Goal: Use online tool/utility: Utilize a website feature to perform a specific function

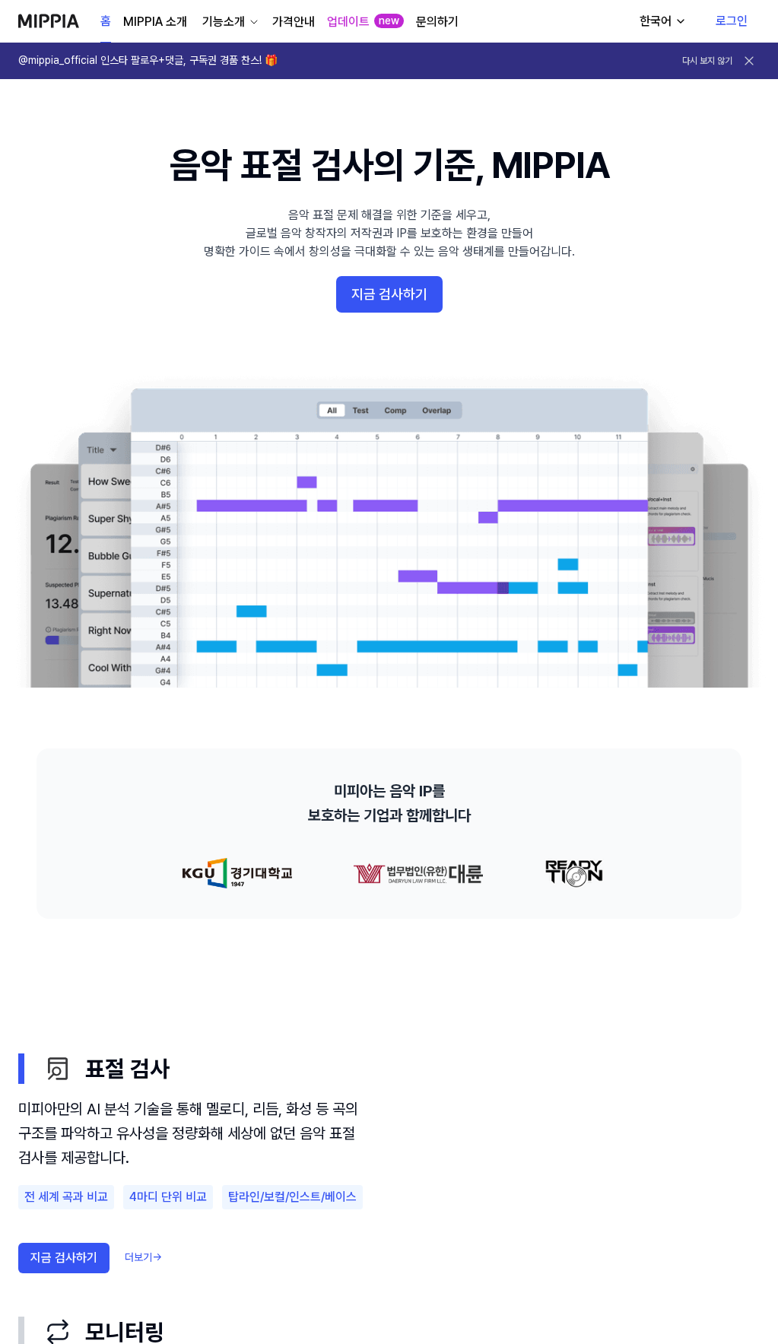
click at [735, 29] on link "로그인" at bounding box center [732, 21] width 56 height 43
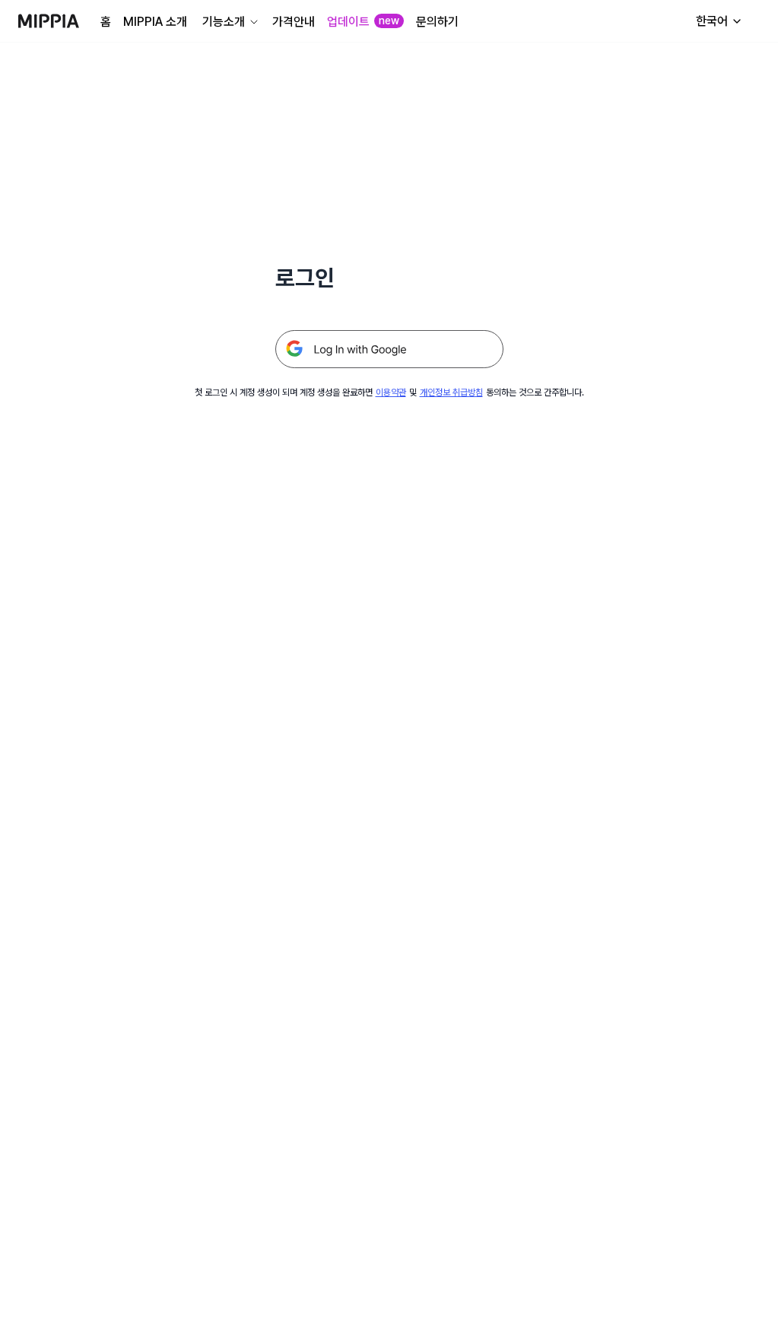
click at [387, 344] on img at bounding box center [389, 349] width 228 height 38
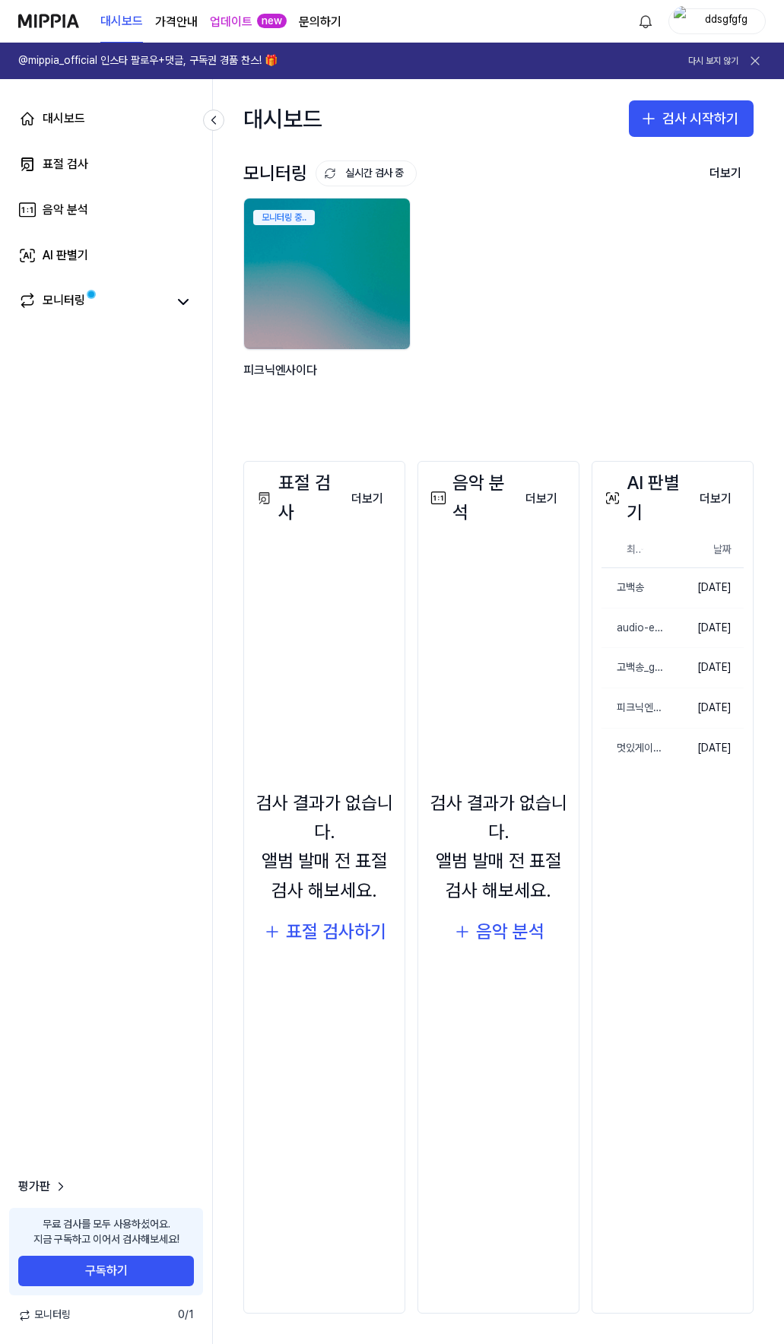
click at [726, 11] on div "ddsgfgfg" at bounding box center [717, 21] width 97 height 26
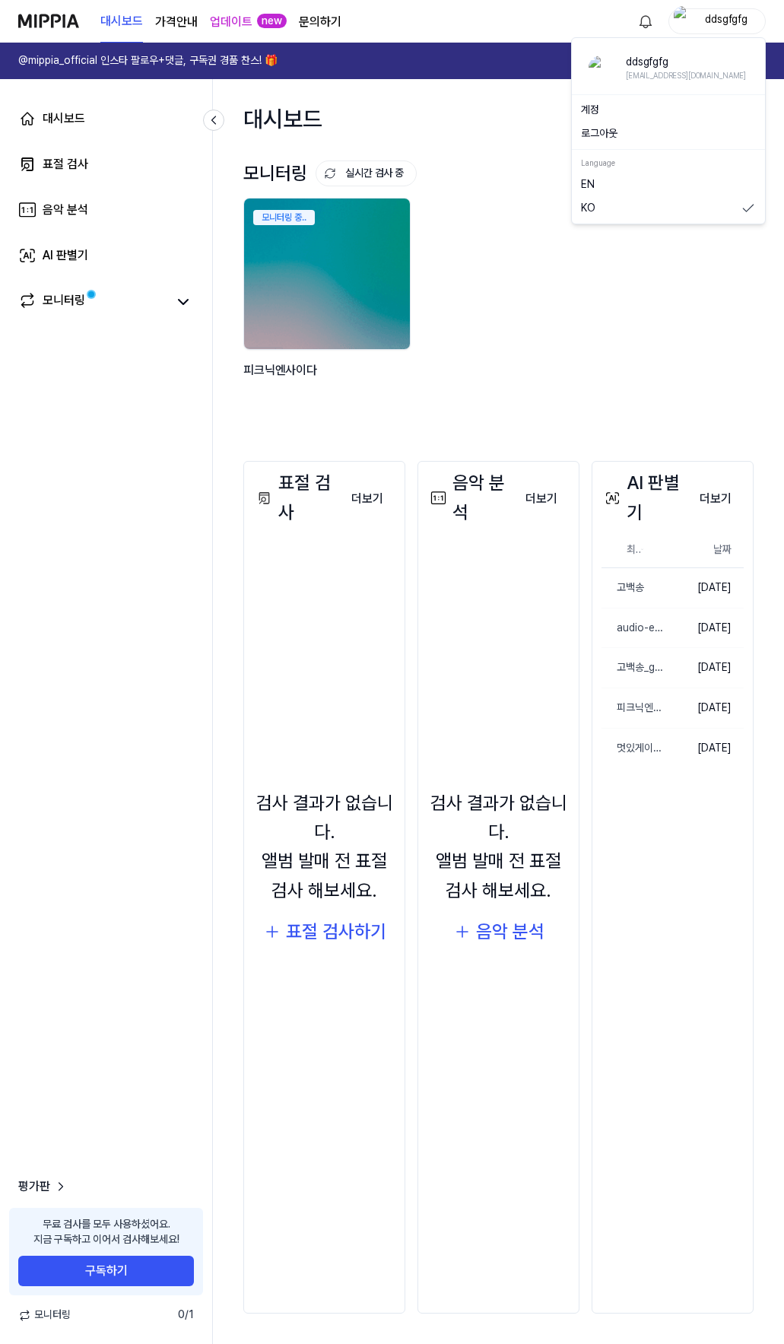
click at [614, 129] on button "로그아웃" at bounding box center [668, 133] width 175 height 15
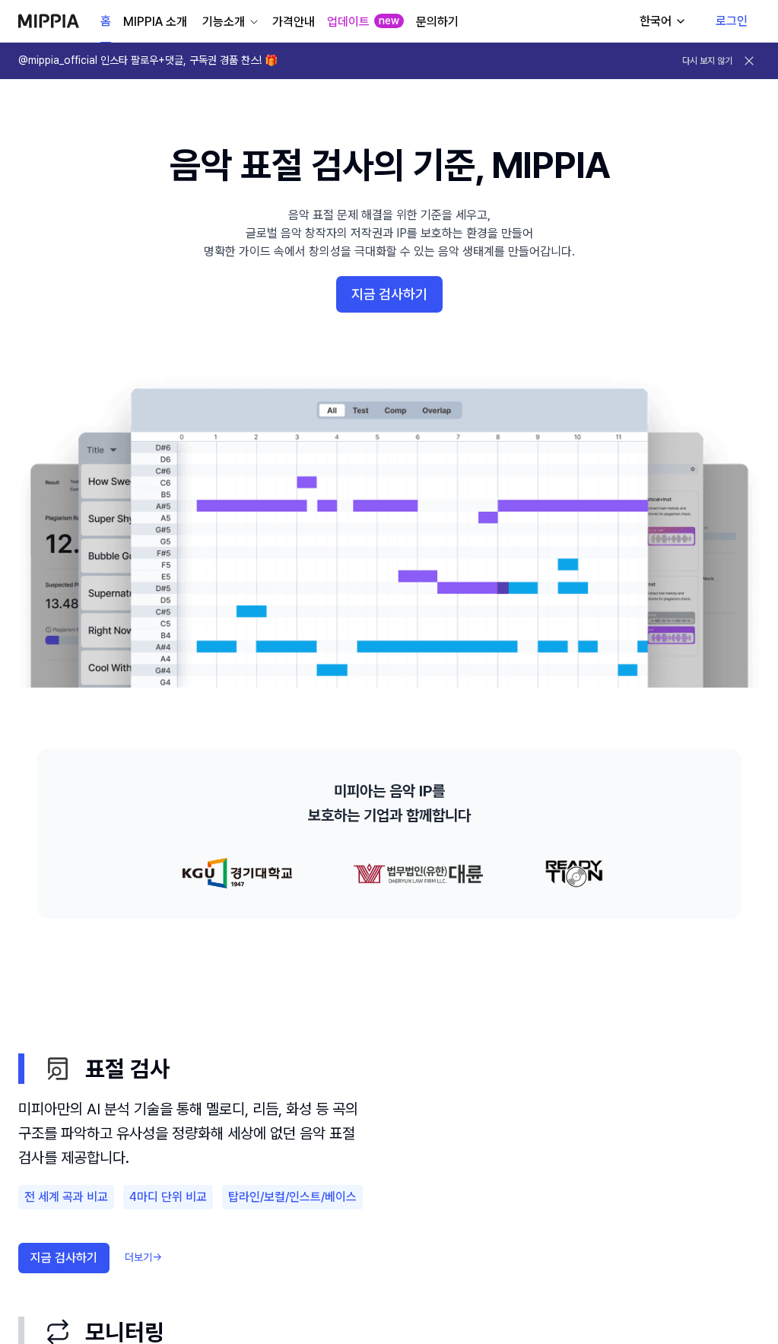
click at [727, 23] on link "로그인" at bounding box center [732, 21] width 56 height 43
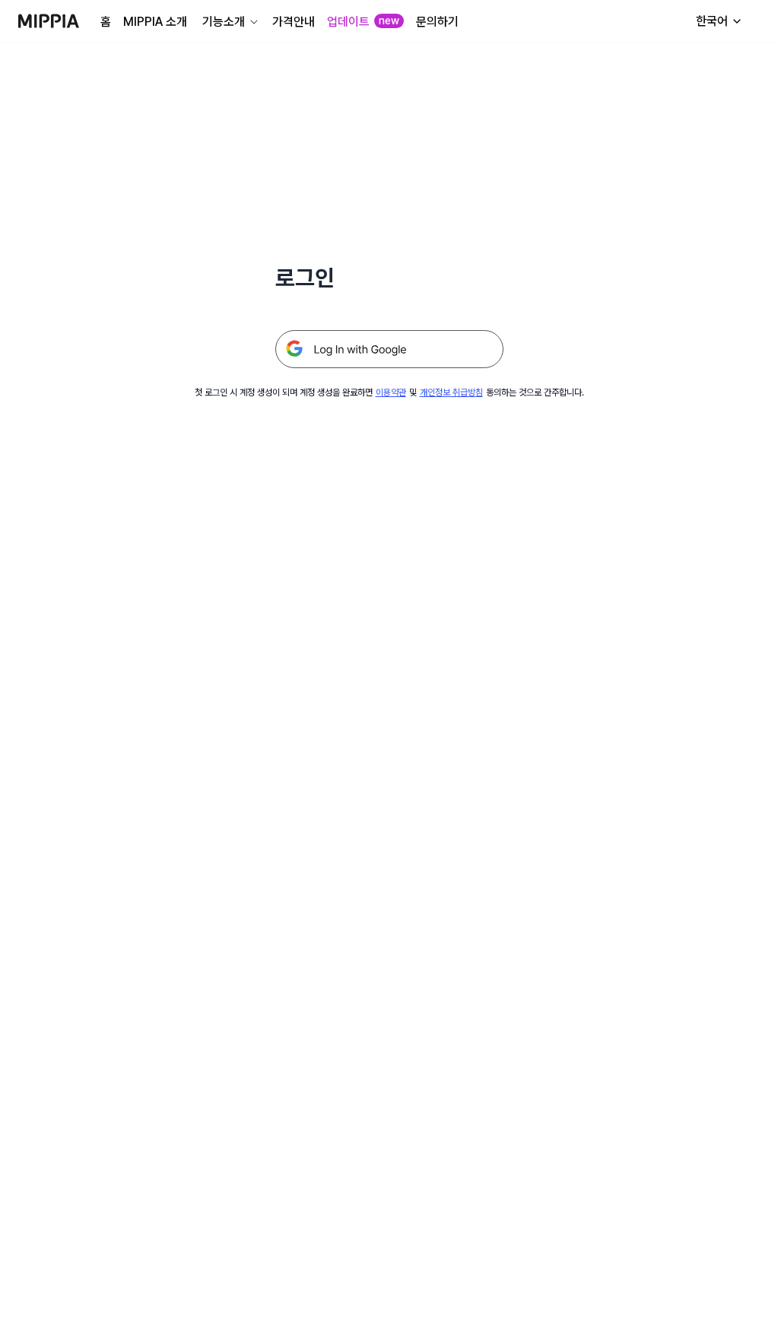
click at [363, 345] on img at bounding box center [389, 349] width 228 height 38
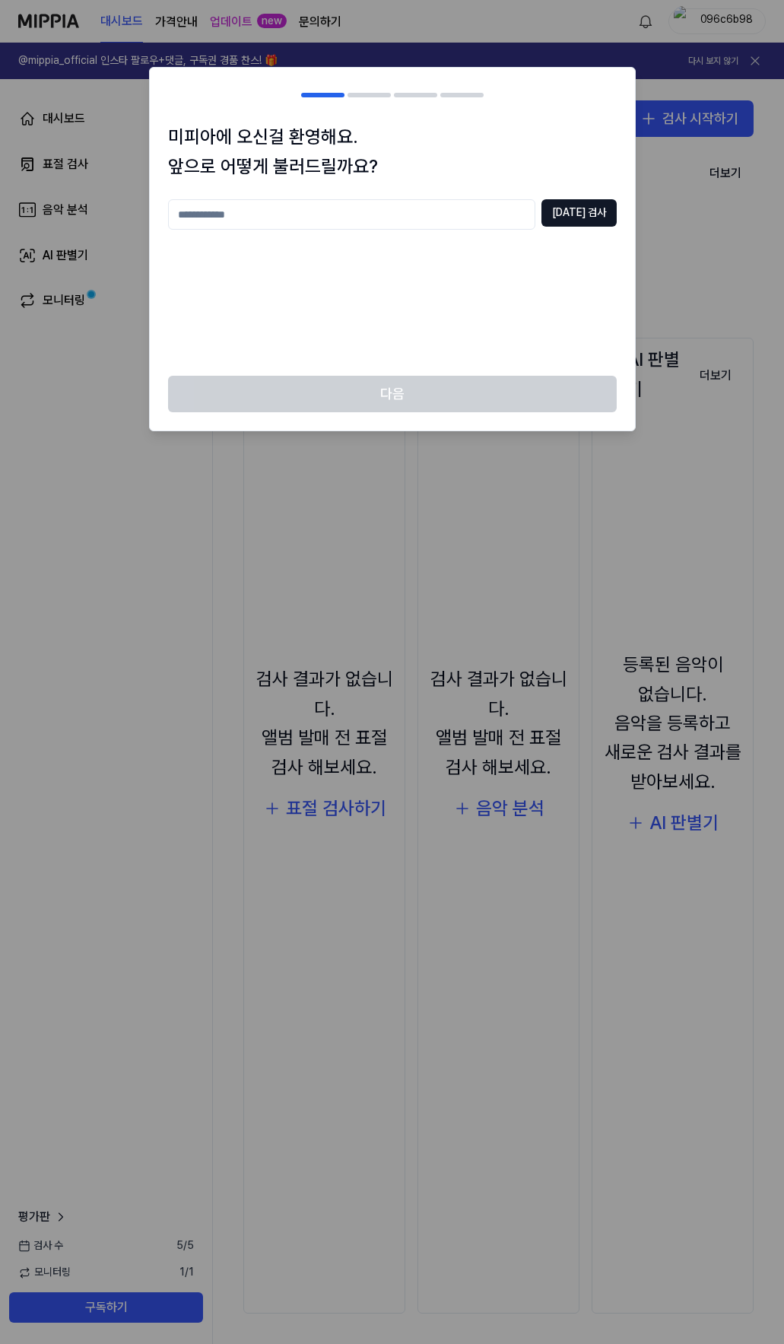
click at [318, 219] on input "text" at bounding box center [351, 214] width 367 height 30
type input "**********"
click at [589, 209] on button "[DATE] 검사" at bounding box center [579, 212] width 75 height 27
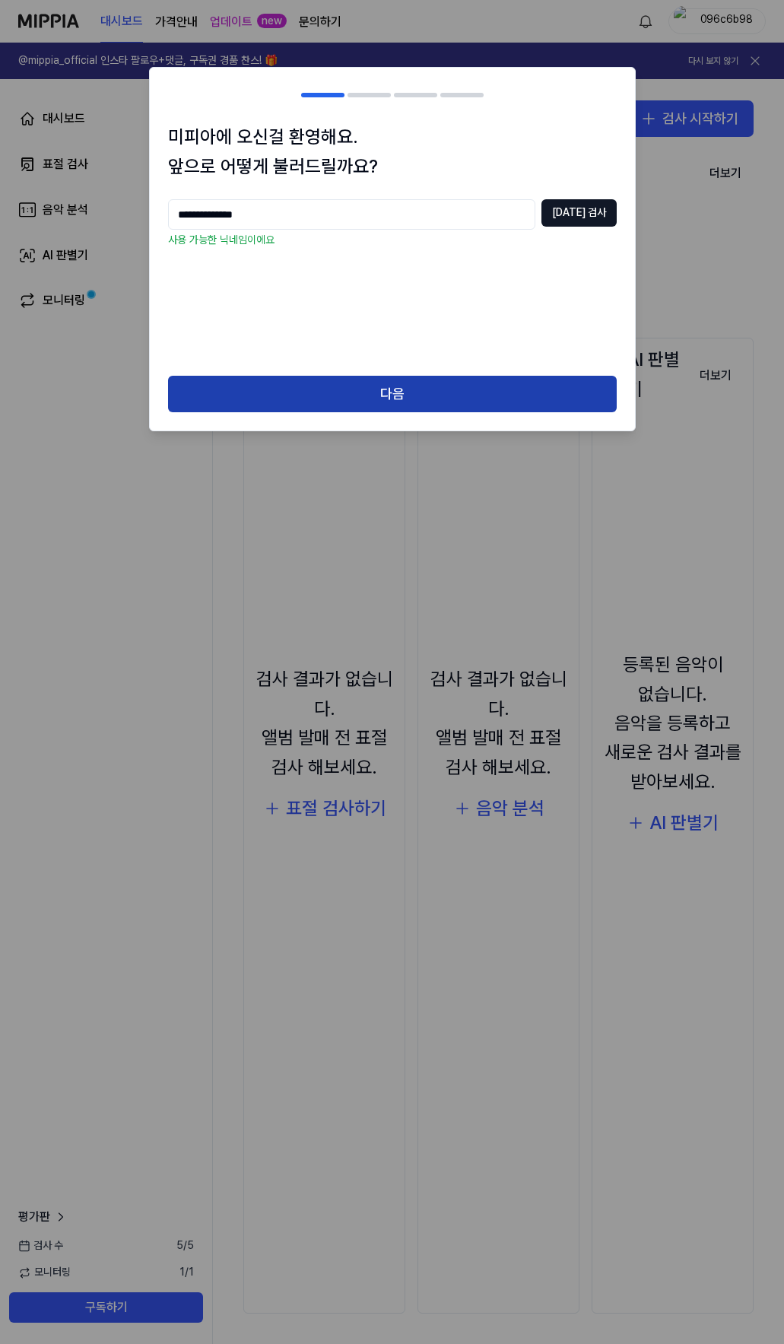
click at [406, 399] on button "다음" at bounding box center [392, 394] width 449 height 37
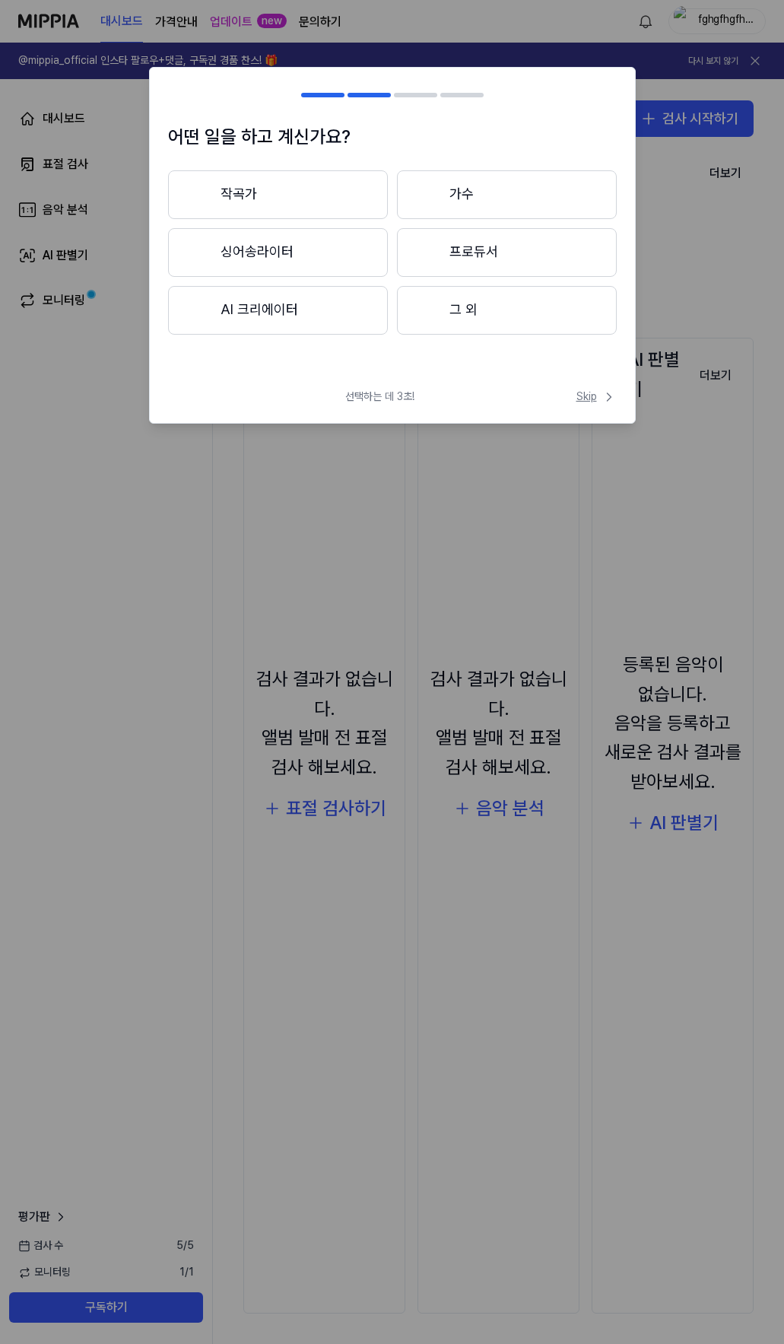
click at [599, 391] on span "Skip" at bounding box center [597, 396] width 40 height 15
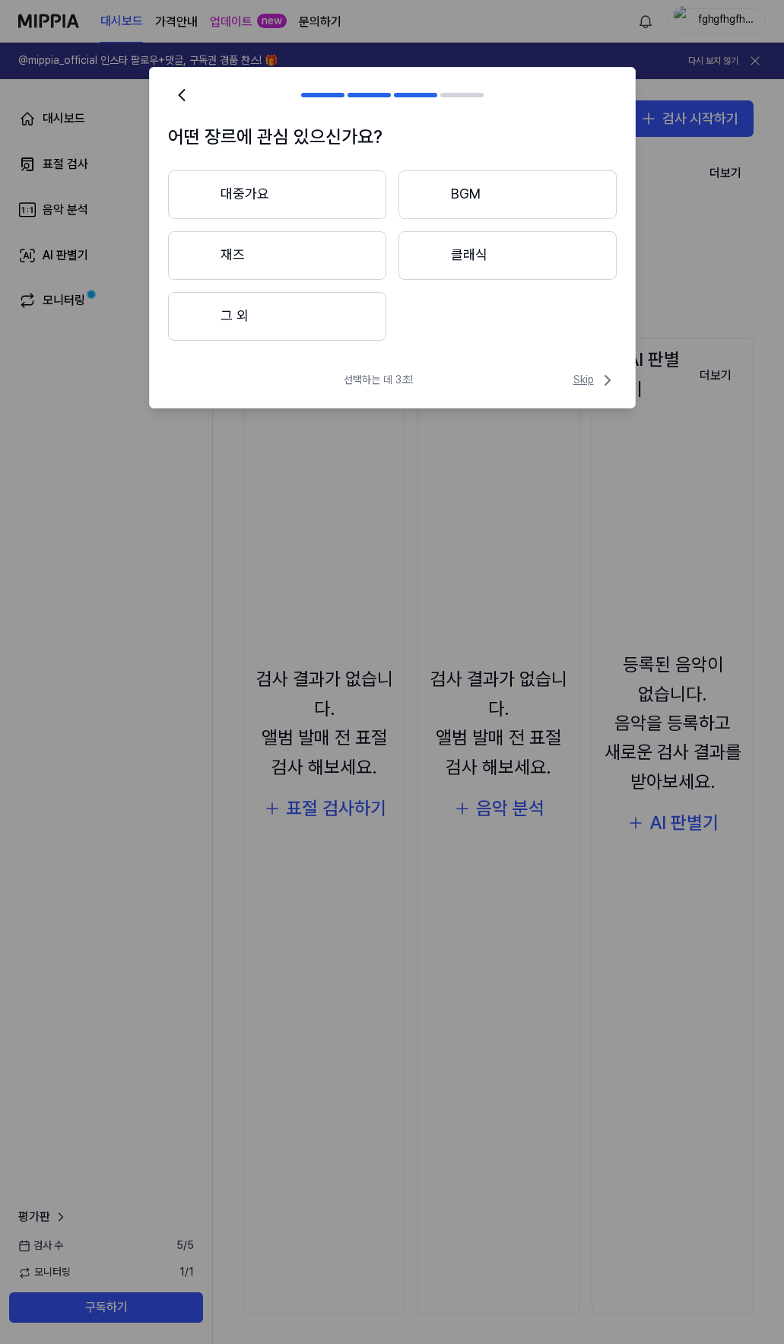
click at [591, 381] on span "Skip" at bounding box center [595, 380] width 43 height 18
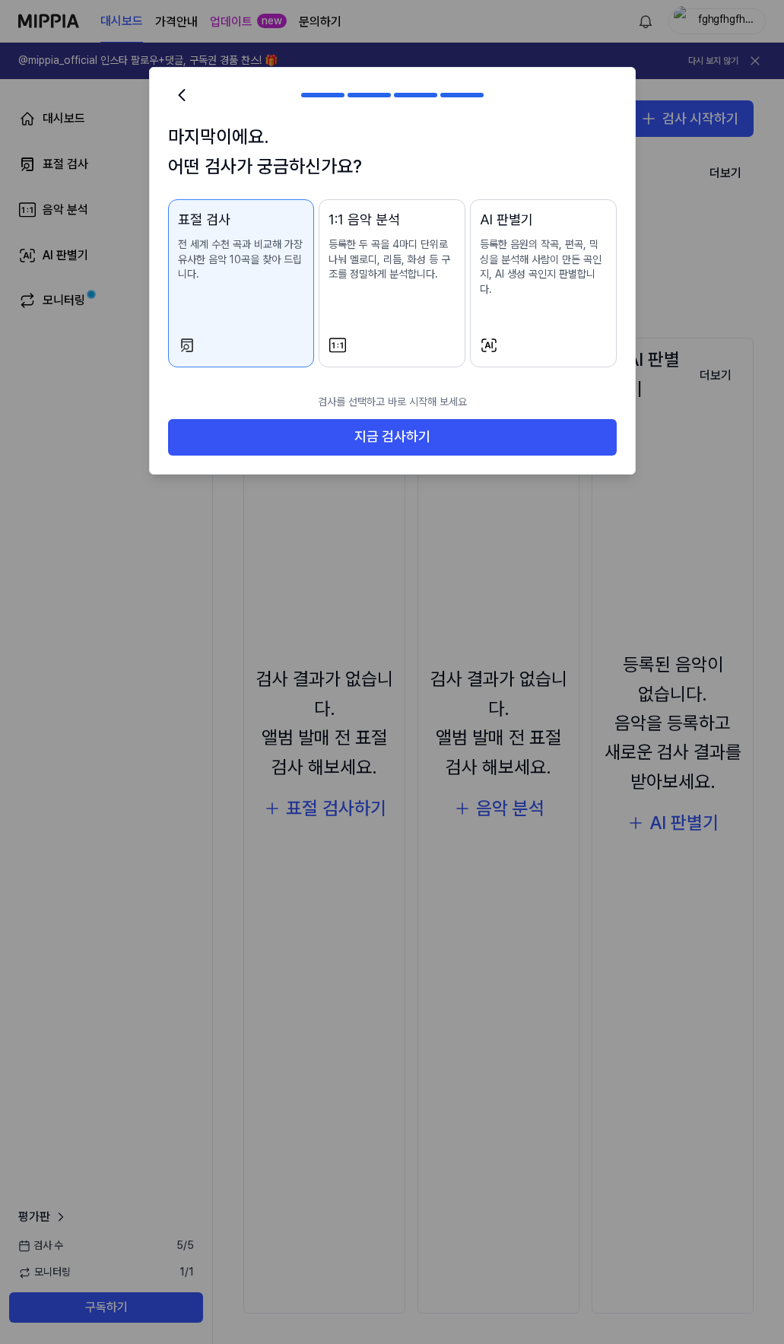
click at [488, 295] on div "AI 판별기 등록한 음원의 작곡, 편곡, 믹싱을 분석해 사람이 만든 곡인지, AI 생성 곡인지 판별합니다." at bounding box center [543, 268] width 127 height 118
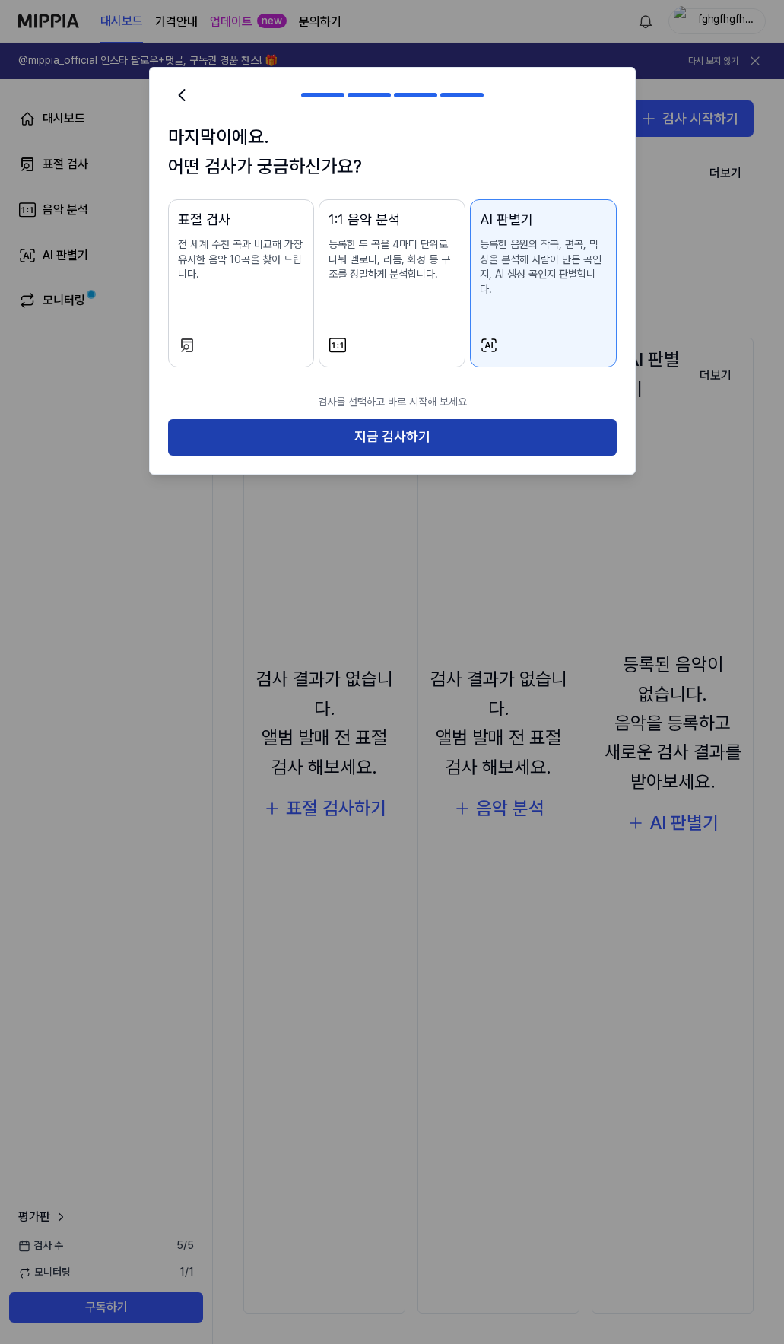
click at [415, 421] on button "지금 검사하기" at bounding box center [392, 437] width 449 height 37
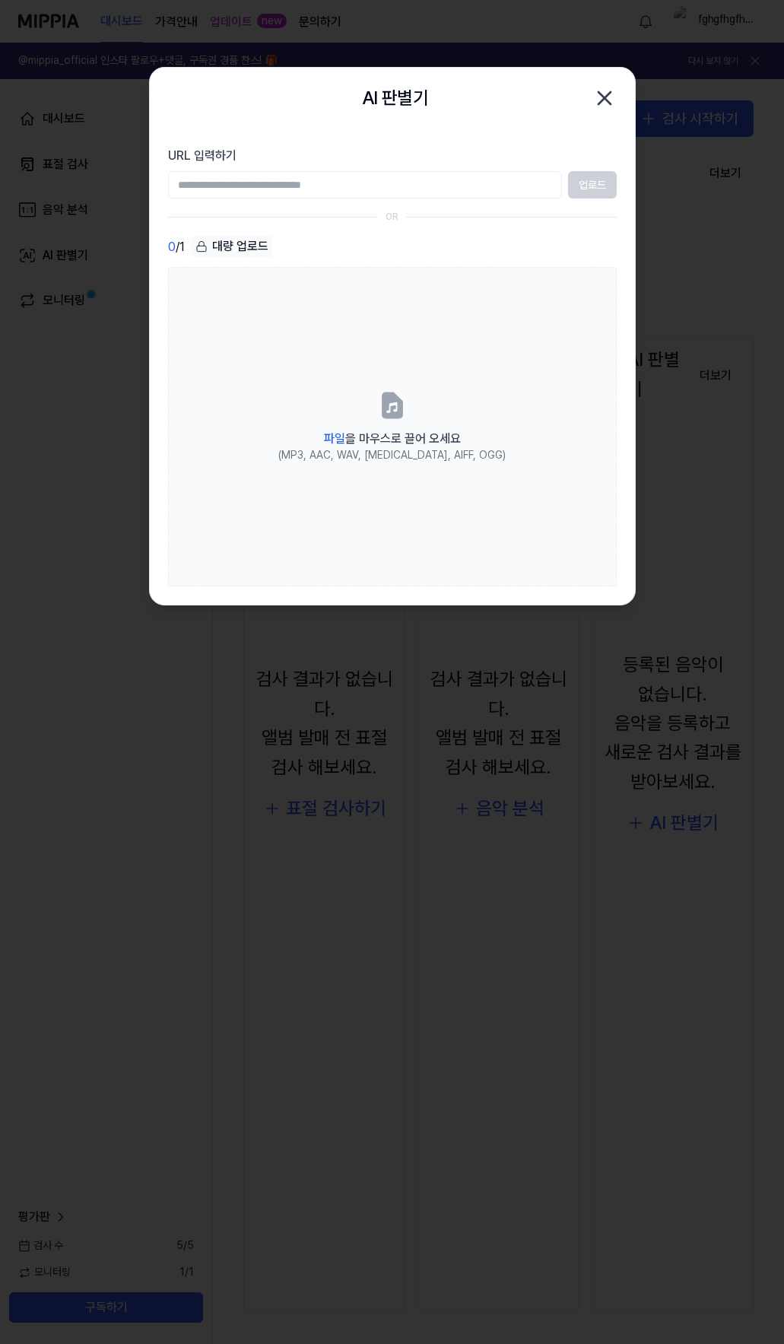
click at [340, 187] on input "URL 입력하기" at bounding box center [365, 184] width 394 height 27
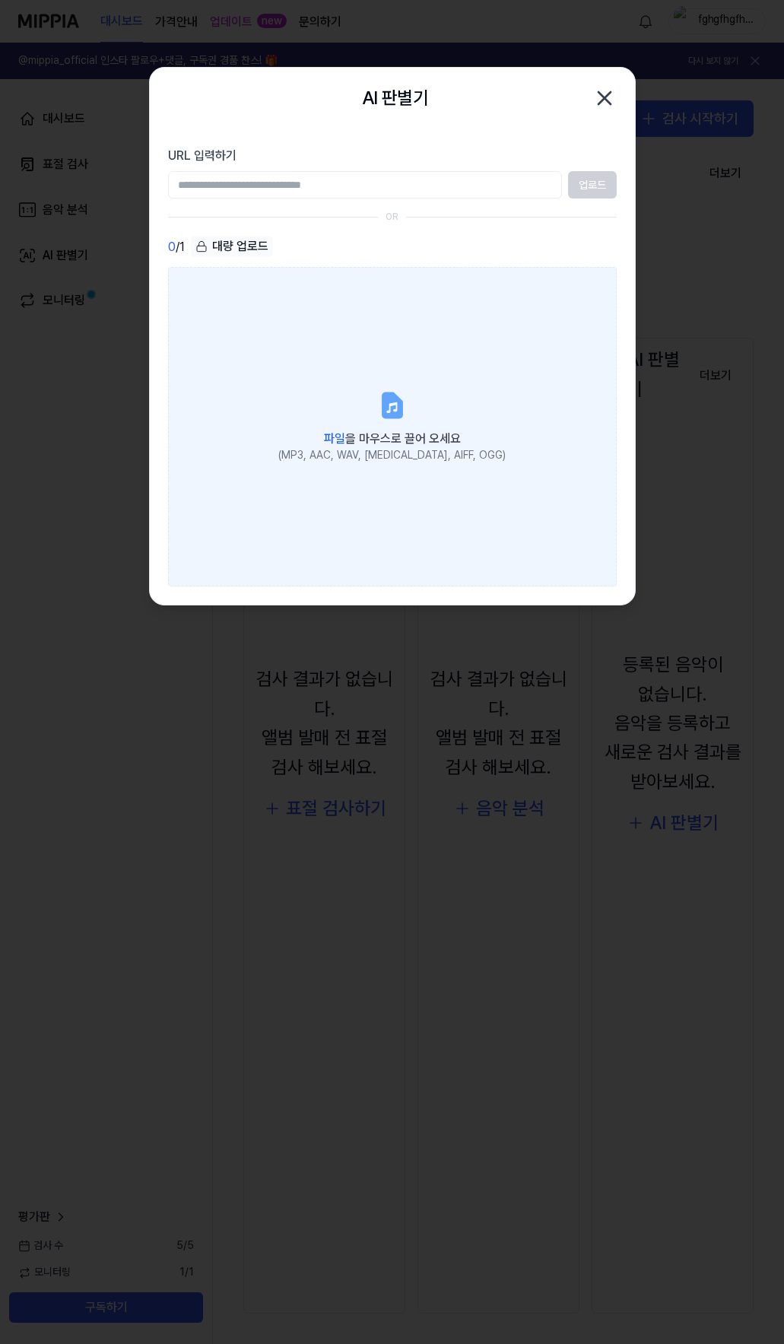
click at [405, 405] on icon at bounding box center [392, 405] width 30 height 30
click at [0, 0] on input "파일 을 마우스로 끌어 오세요 (MP3, AAC, WAV, [MEDICAL_DATA], AIFF, OGG)" at bounding box center [0, 0] width 0 height 0
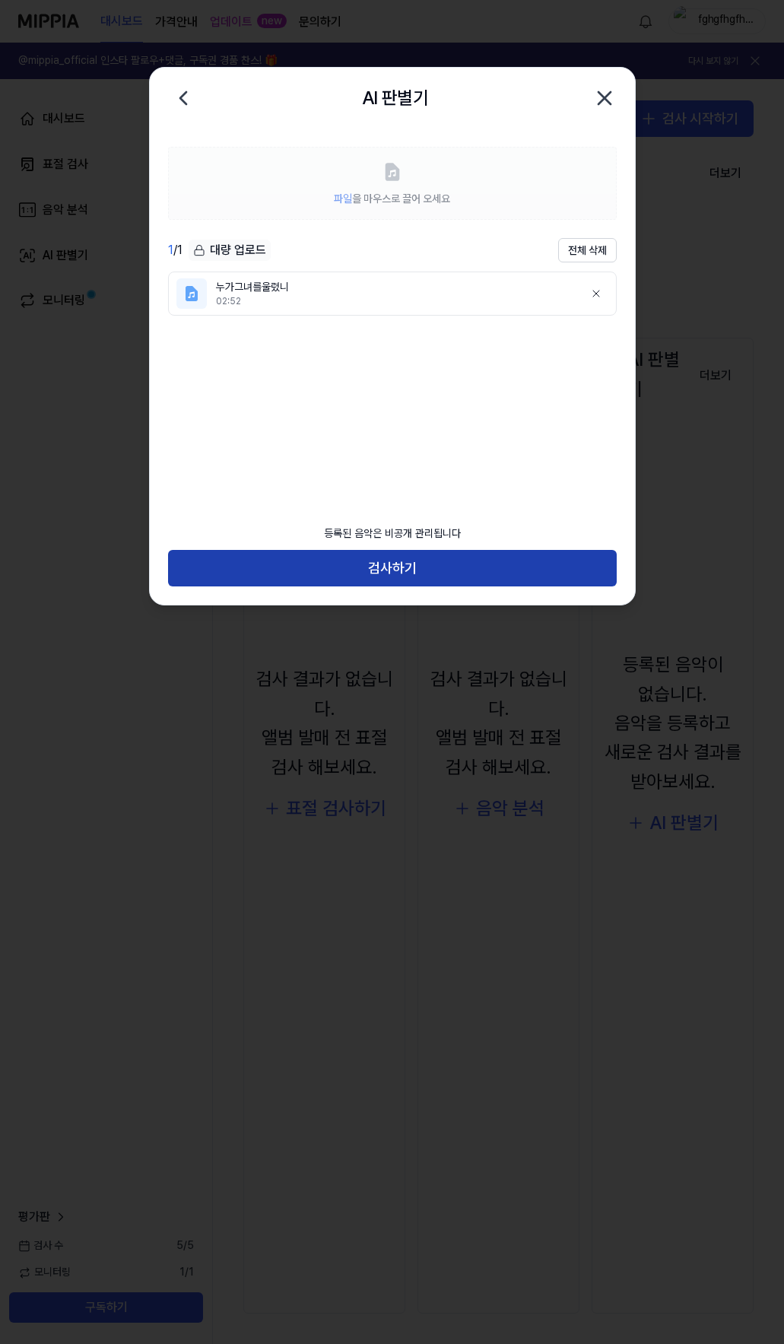
click at [387, 571] on button "검사하기" at bounding box center [392, 568] width 449 height 37
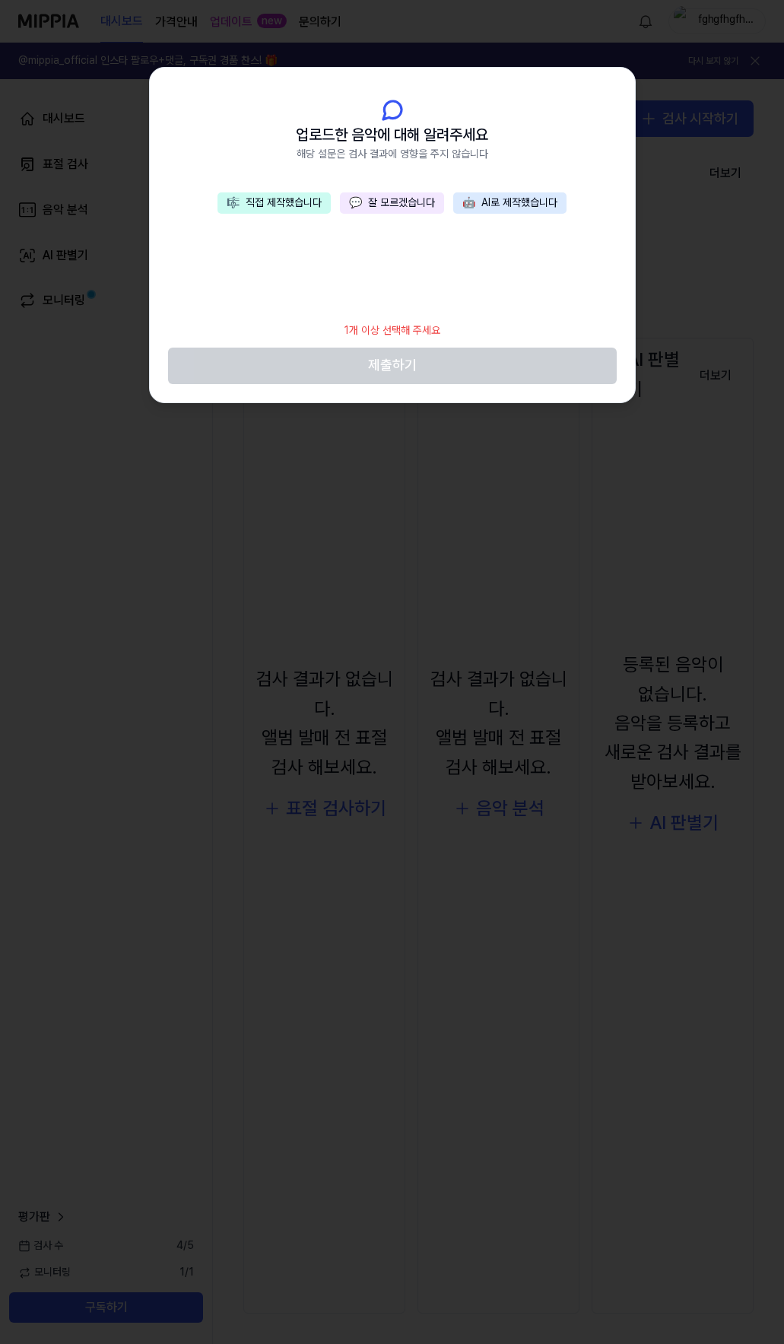
click at [393, 203] on button "💬 잘 모르겠습니다" at bounding box center [392, 202] width 104 height 21
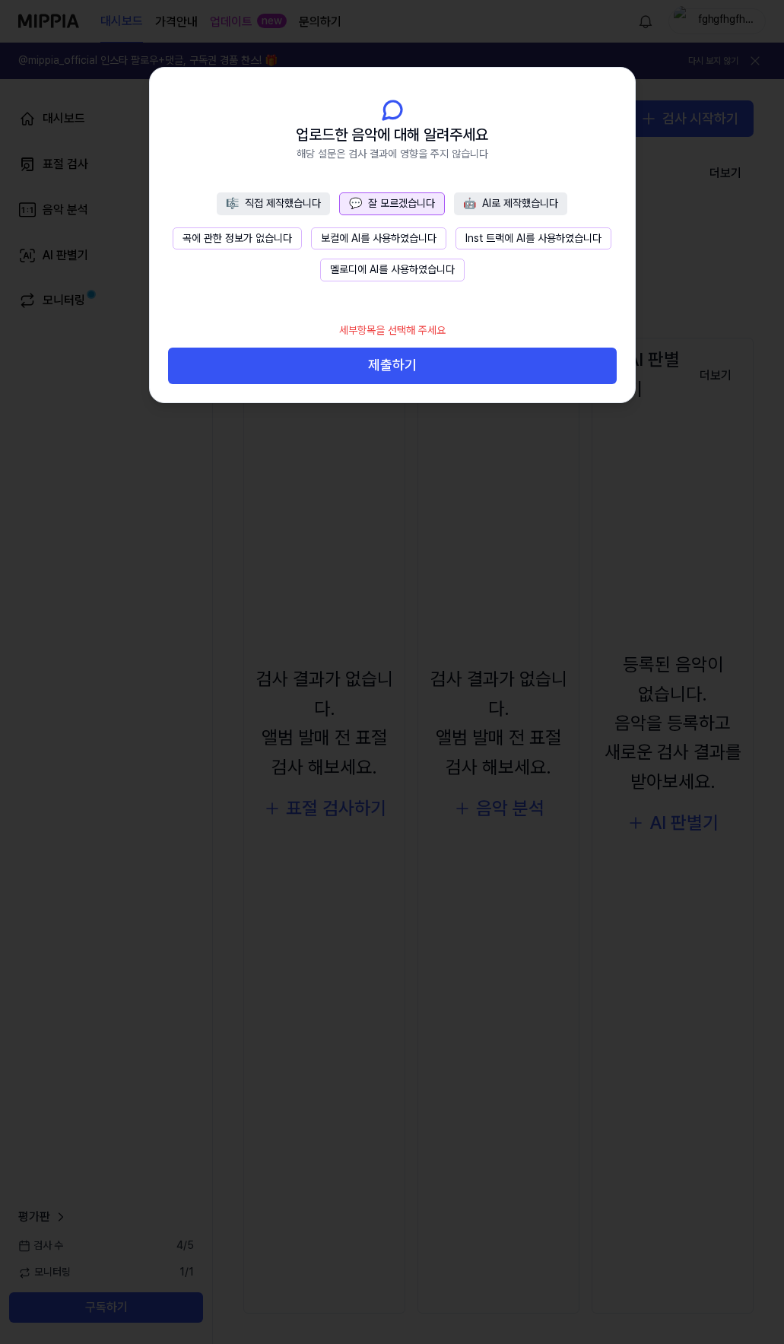
click at [242, 234] on button "곡에 관한 정보가 없습니다" at bounding box center [237, 238] width 129 height 23
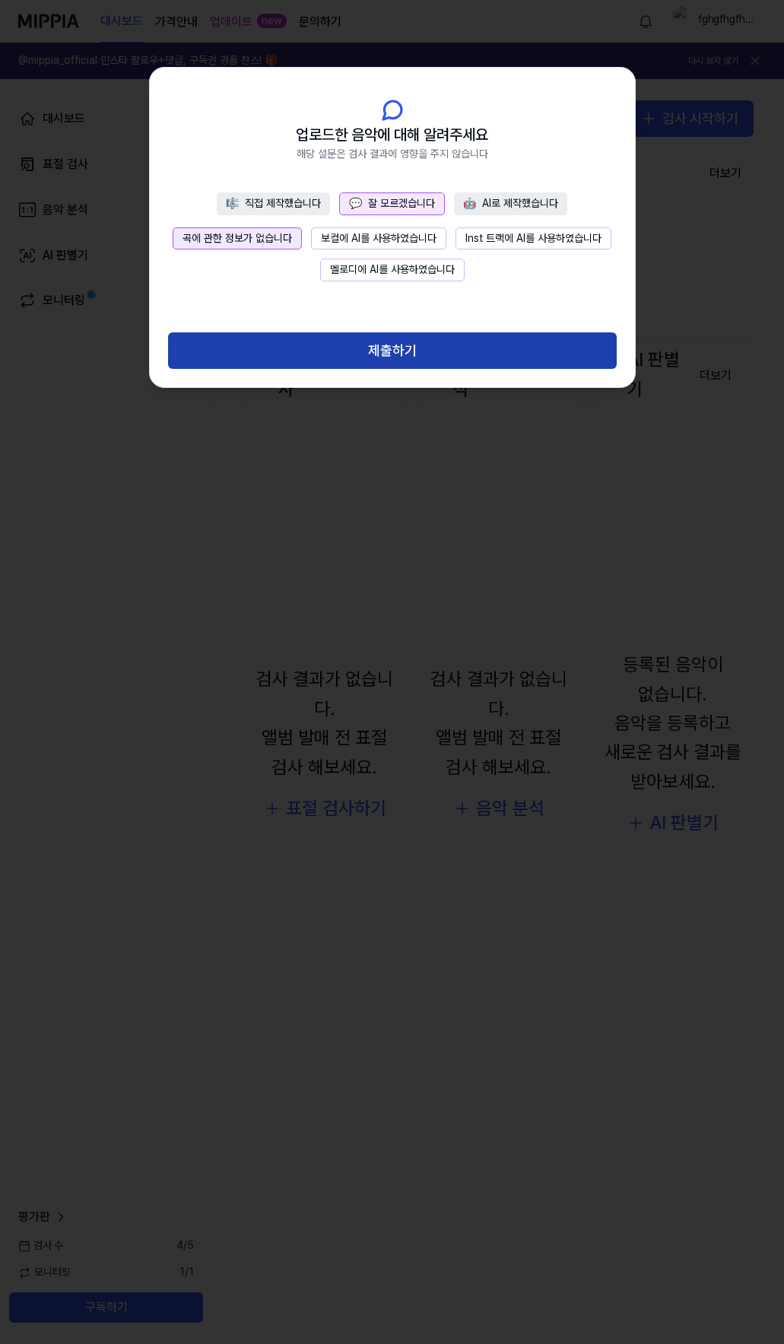
click at [389, 358] on button "제출하기" at bounding box center [392, 350] width 449 height 37
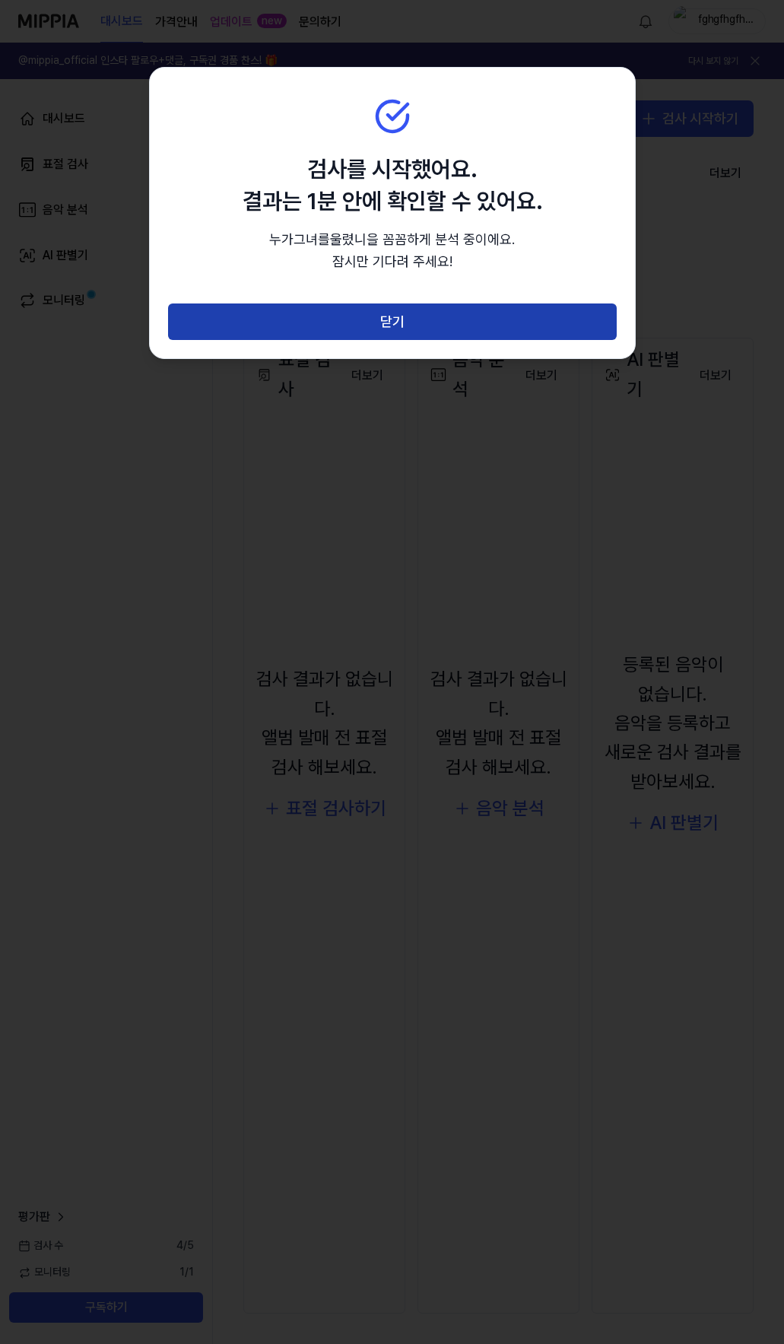
click at [393, 330] on button "닫기" at bounding box center [392, 322] width 449 height 37
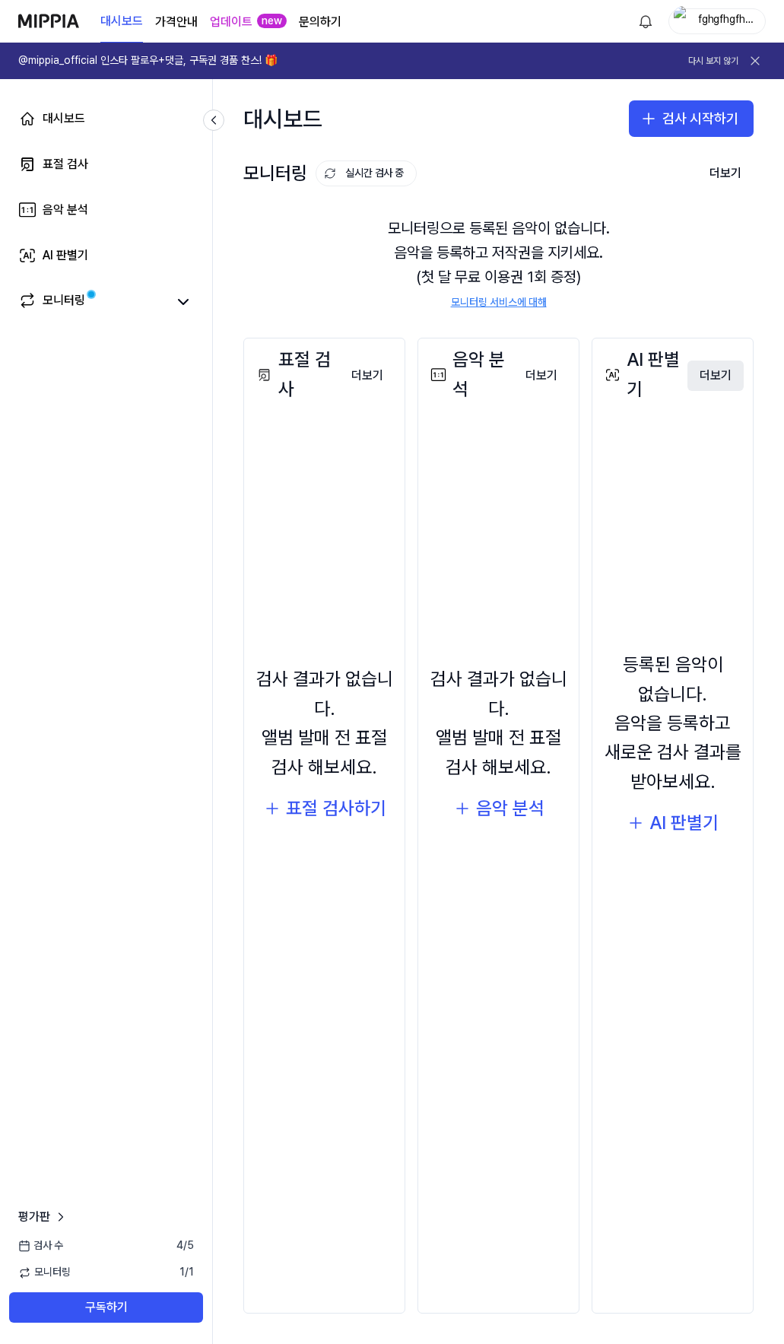
click at [721, 376] on button "더보기" at bounding box center [716, 376] width 56 height 30
